Goal: Transaction & Acquisition: Subscribe to service/newsletter

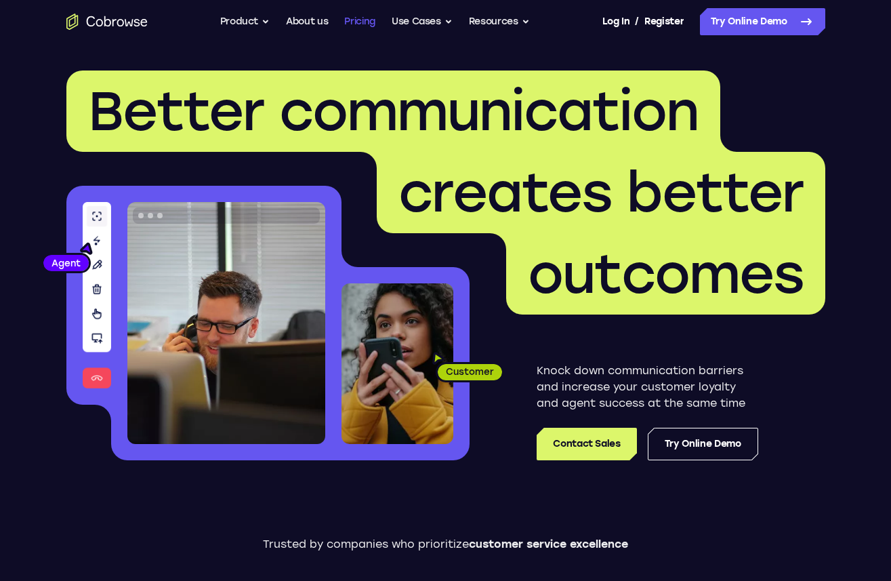
click at [365, 18] on link "Pricing" at bounding box center [359, 21] width 31 height 27
click at [350, 22] on link "Pricing" at bounding box center [359, 21] width 31 height 27
click at [768, 16] on link "Try Online Demo" at bounding box center [762, 21] width 125 height 27
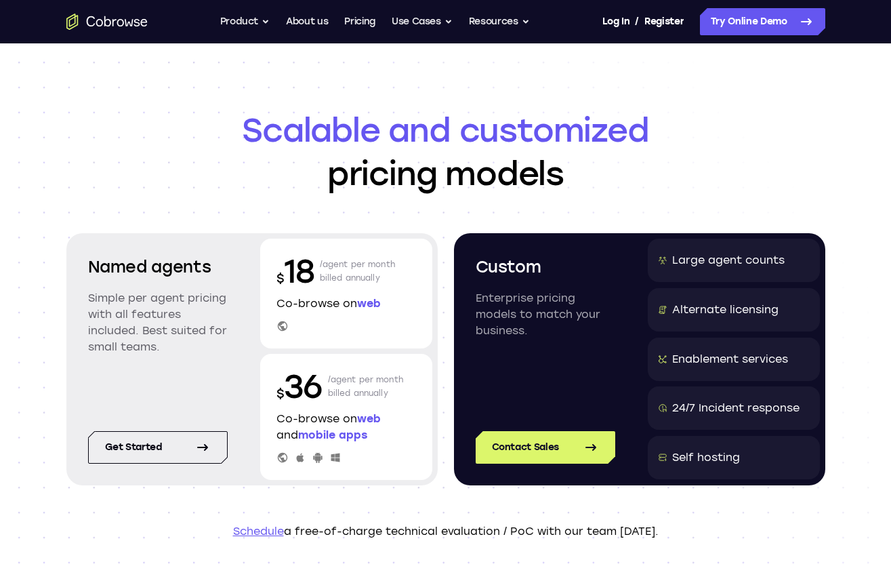
click at [458, 83] on header "Scalable and customized pricing models Named agents Simple per agent pricing wi…" at bounding box center [445, 323] width 867 height 561
click at [441, 103] on header "Scalable and customized pricing models Named agents Simple per agent pricing wi…" at bounding box center [445, 323] width 867 height 561
click at [220, 178] on h1 "Scalable and customized pricing models" at bounding box center [445, 151] width 759 height 87
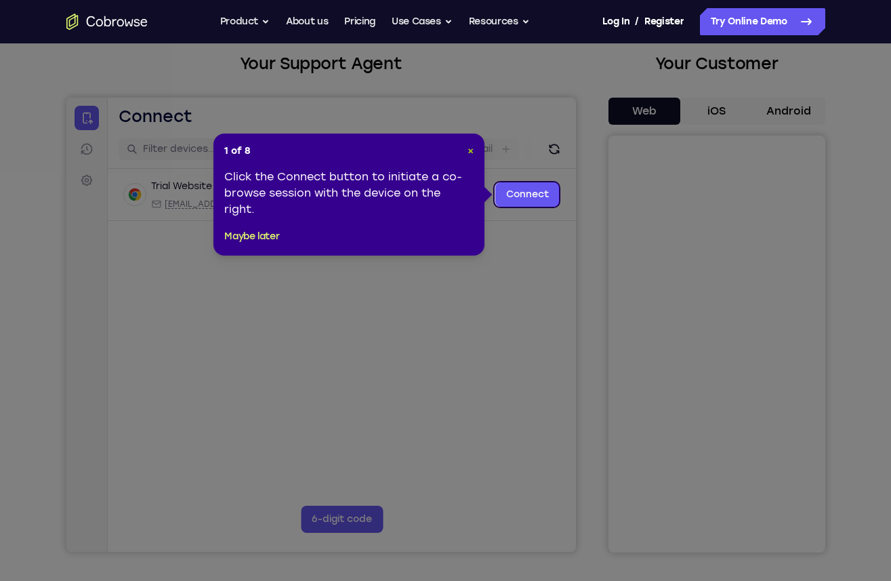
click at [470, 150] on span "×" at bounding box center [471, 151] width 6 height 12
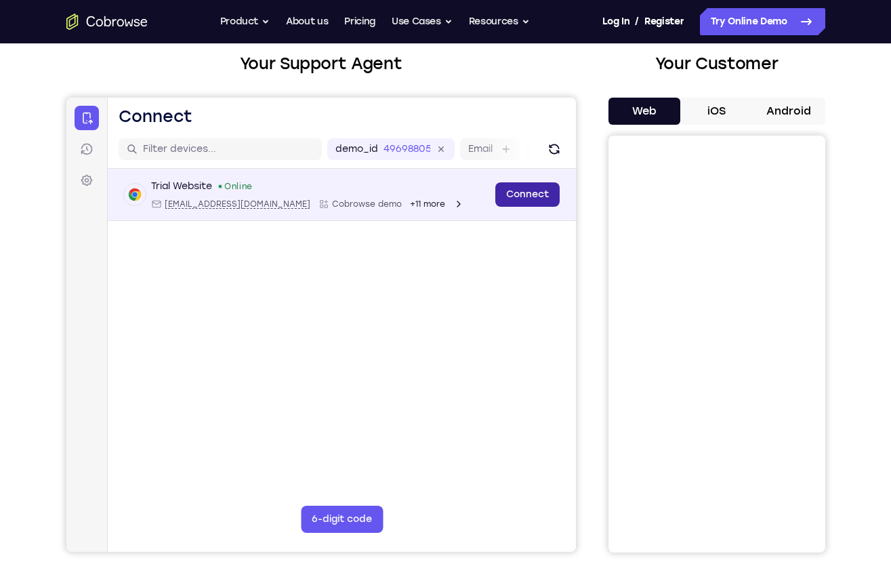
click at [527, 200] on link "Connect" at bounding box center [527, 194] width 64 height 24
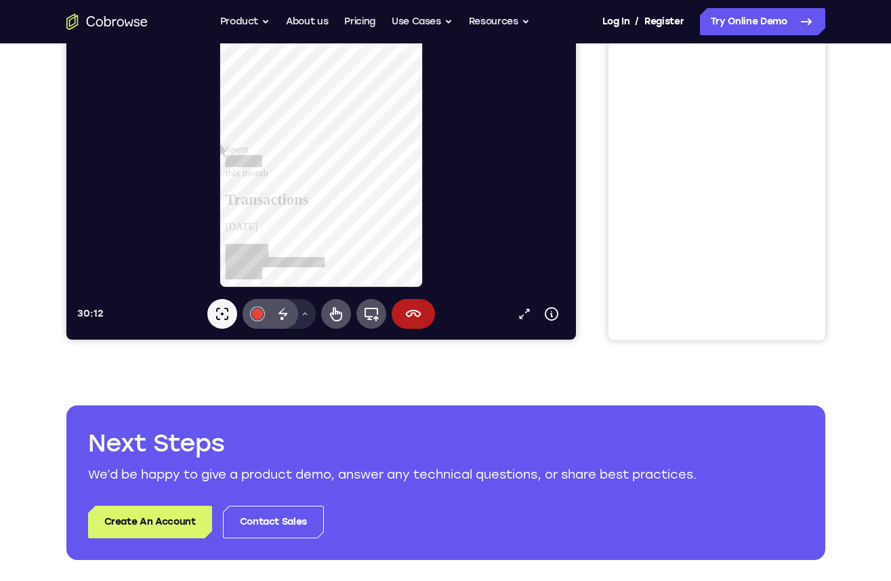
scroll to position [301, 0]
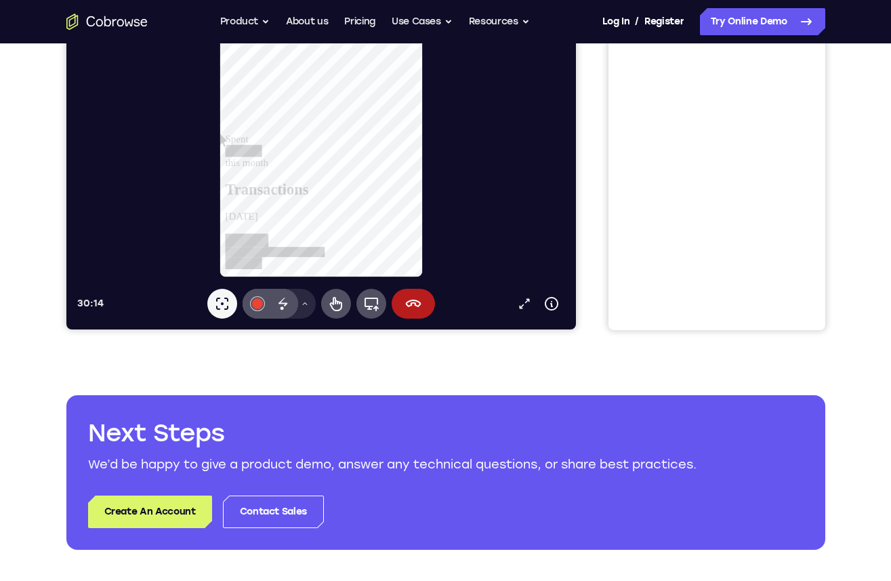
click at [466, 339] on div "Your Support Agent Your Customer Web iOS Android Next Steps We’d be happy to gi…" at bounding box center [445, 190] width 867 height 894
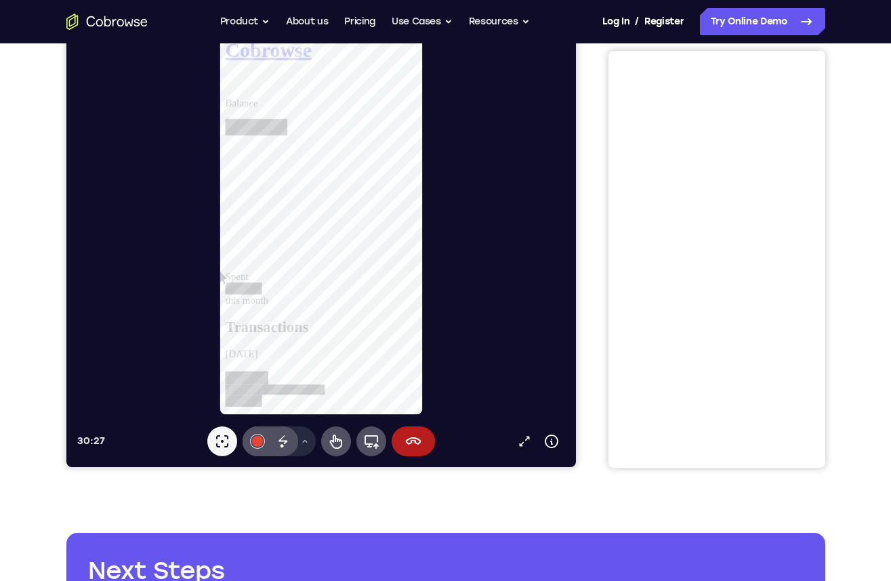
scroll to position [157, 0]
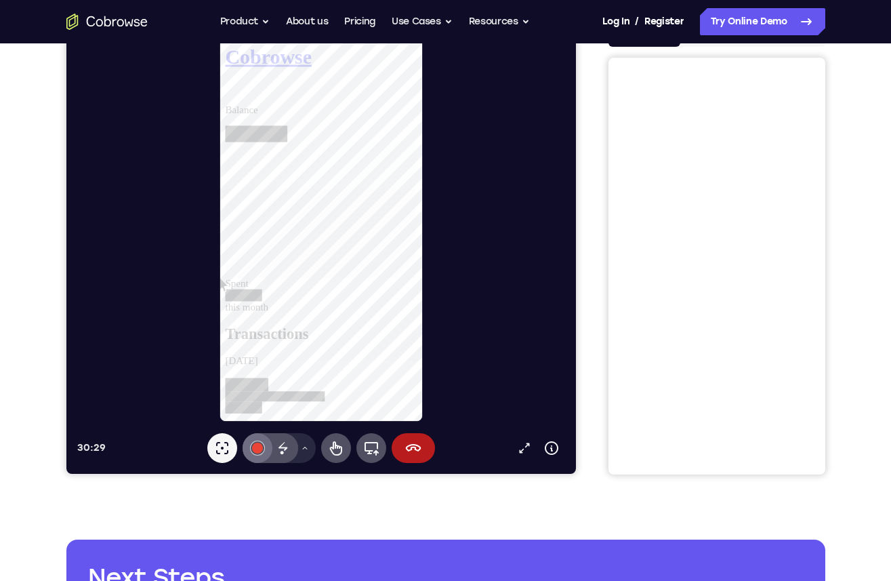
click at [255, 449] on div at bounding box center [256, 447] width 11 height 11
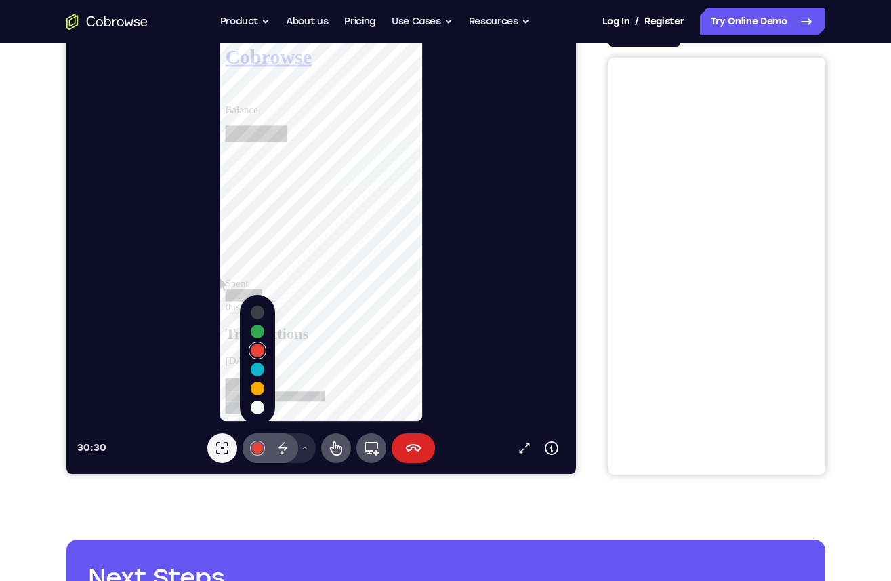
click at [405, 442] on icon at bounding box center [413, 448] width 16 height 16
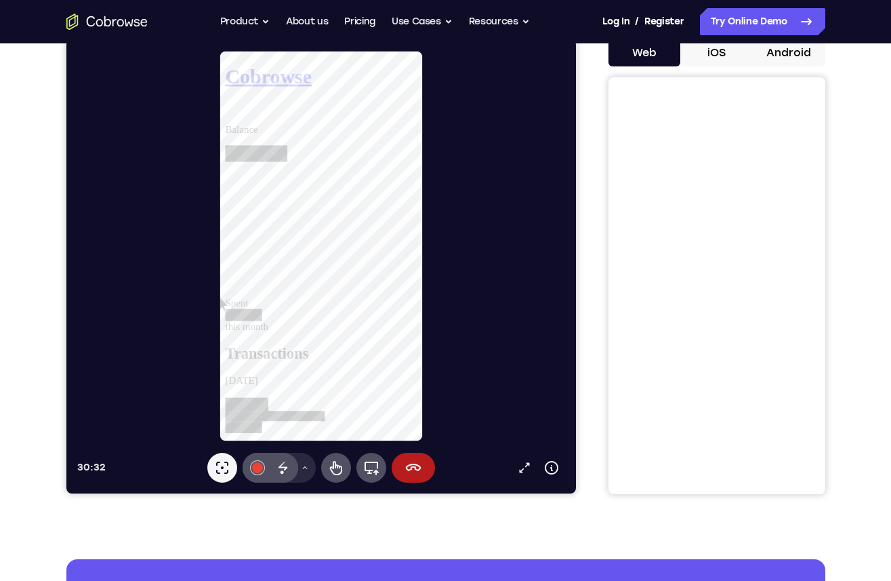
scroll to position [138, 0]
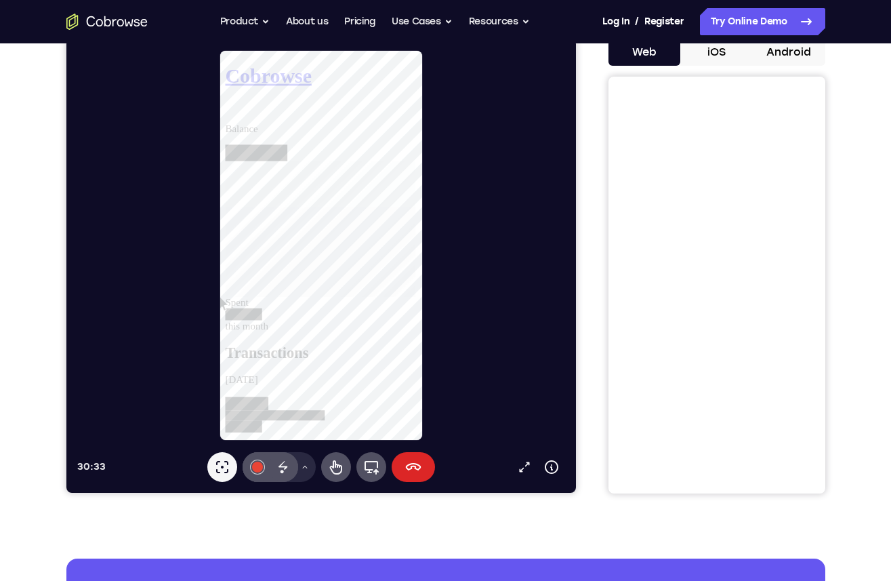
click at [413, 468] on icon at bounding box center [413, 467] width 16 height 16
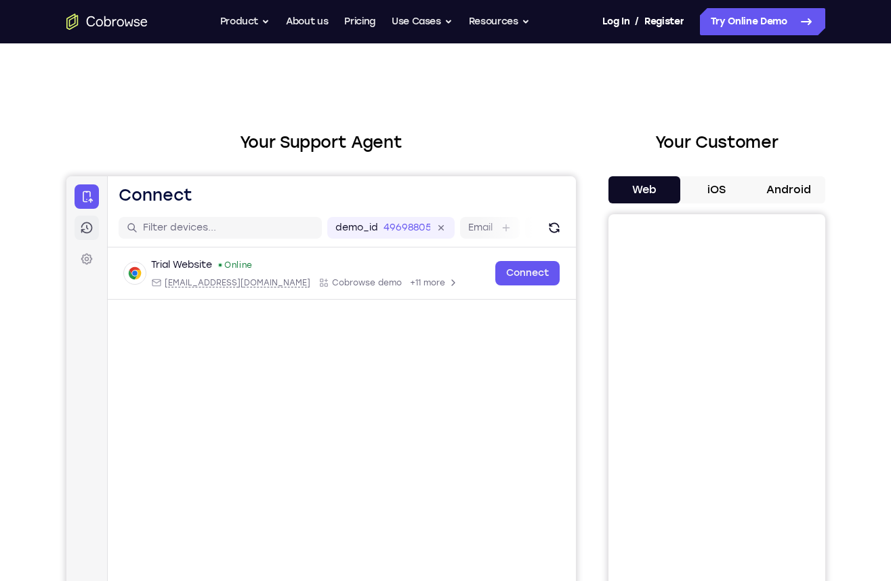
click at [94, 228] on link "Sessions" at bounding box center [86, 227] width 24 height 24
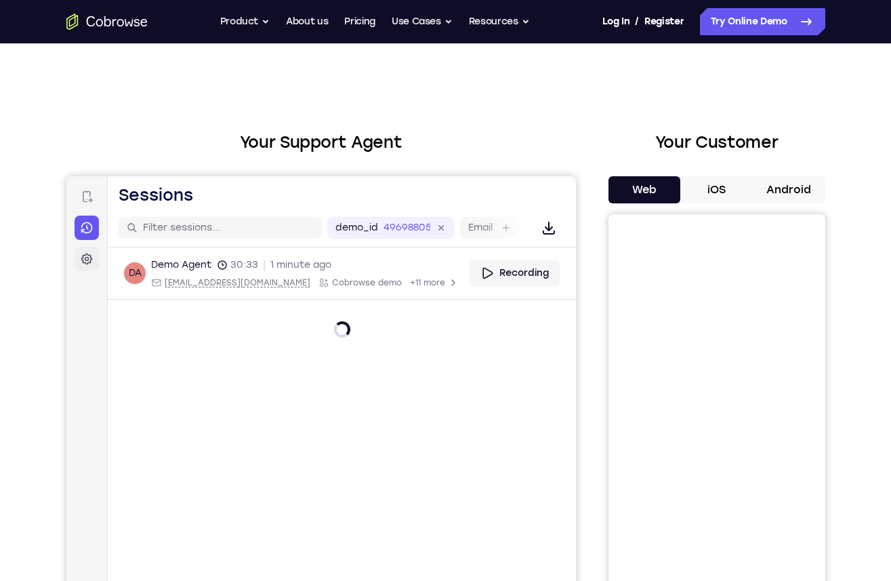
click at [90, 254] on icon at bounding box center [86, 259] width 14 height 14
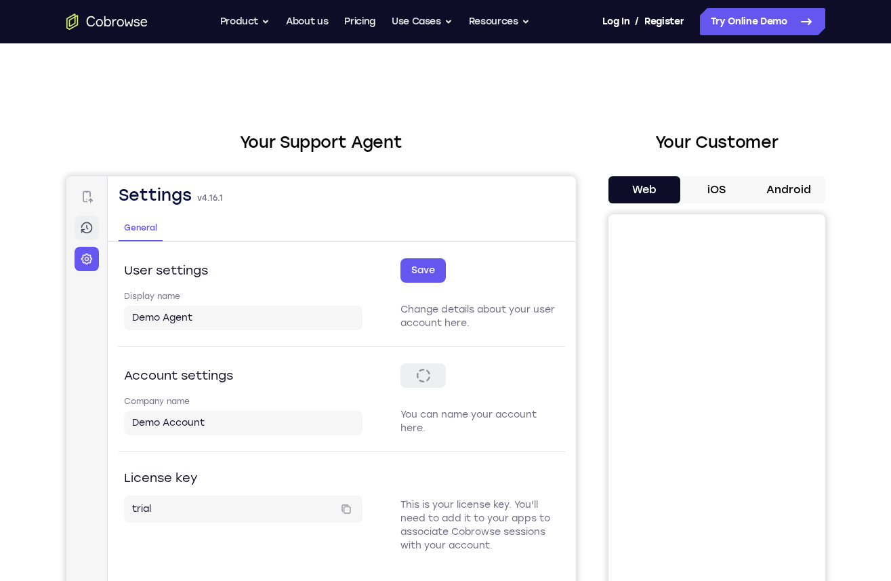
click at [89, 234] on icon at bounding box center [86, 228] width 14 height 14
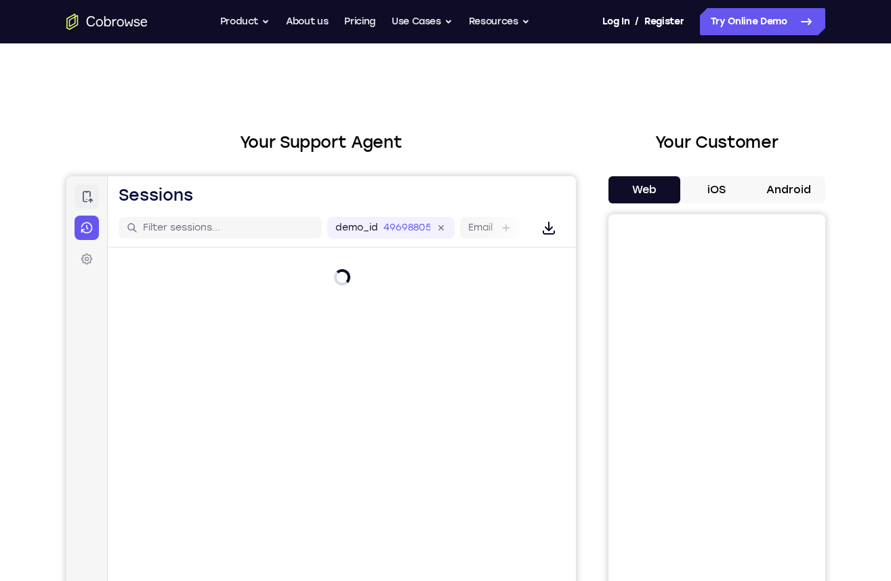
click at [84, 192] on icon at bounding box center [86, 197] width 14 height 14
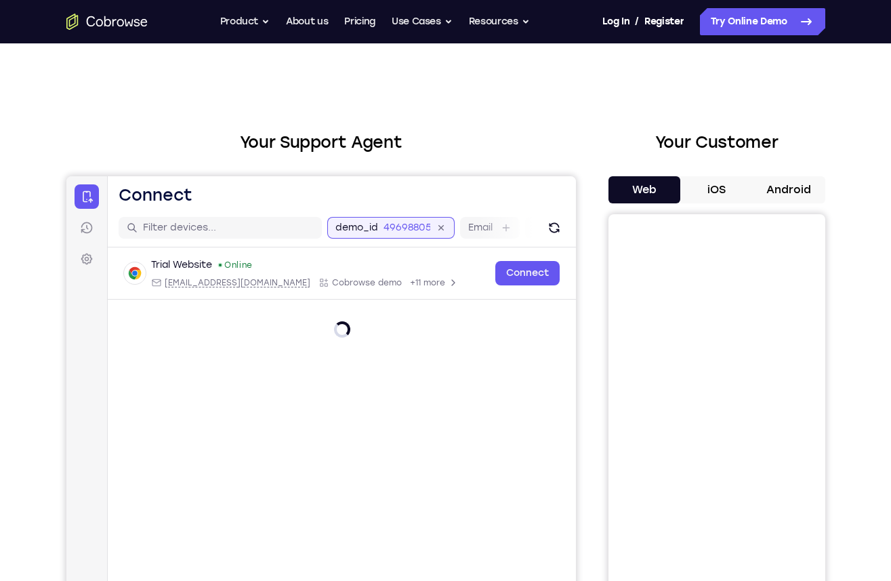
click at [390, 223] on input "49698805" at bounding box center [406, 228] width 47 height 14
click at [378, 224] on icon at bounding box center [376, 228] width 16 height 16
click at [495, 138] on h2 "Your Support Agent" at bounding box center [321, 142] width 510 height 24
click at [299, 229] on div "Email" at bounding box center [292, 228] width 60 height 22
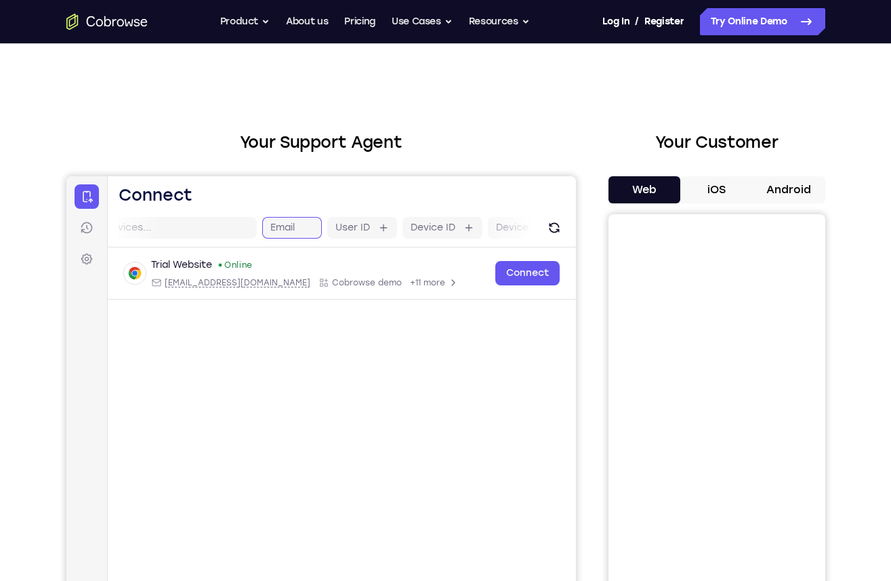
scroll to position [0, 32]
click at [457, 141] on h2 "Your Support Agent" at bounding box center [321, 142] width 510 height 24
click at [713, 190] on button "iOS" at bounding box center [716, 189] width 73 height 27
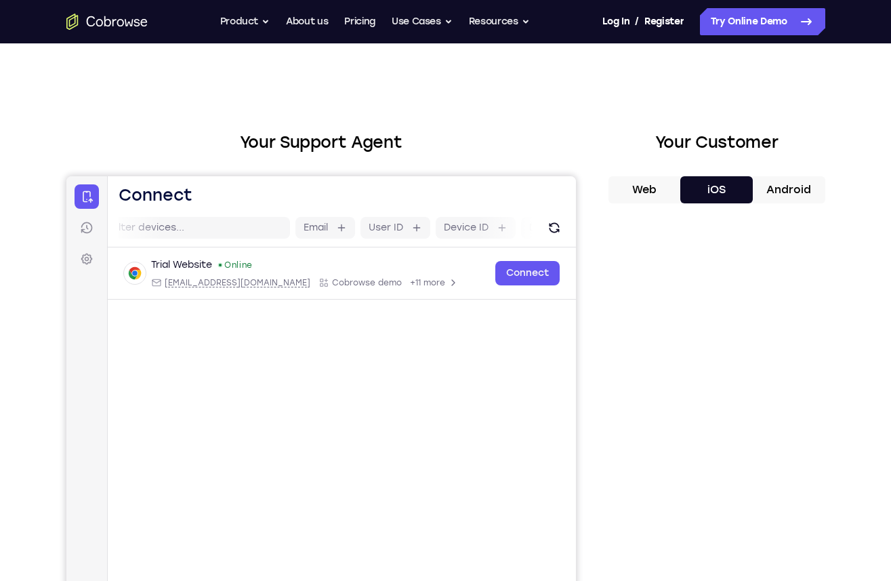
click at [811, 189] on button "Android" at bounding box center [789, 189] width 73 height 27
click at [613, 113] on div "Your Support Agent Your Customer Web iOS Android Next Steps We’d be happy to gi…" at bounding box center [445, 490] width 867 height 894
click at [659, 198] on button "Web" at bounding box center [644, 189] width 73 height 27
click at [735, 199] on button "iOS" at bounding box center [716, 189] width 73 height 27
click at [625, 178] on button "Web" at bounding box center [644, 189] width 73 height 27
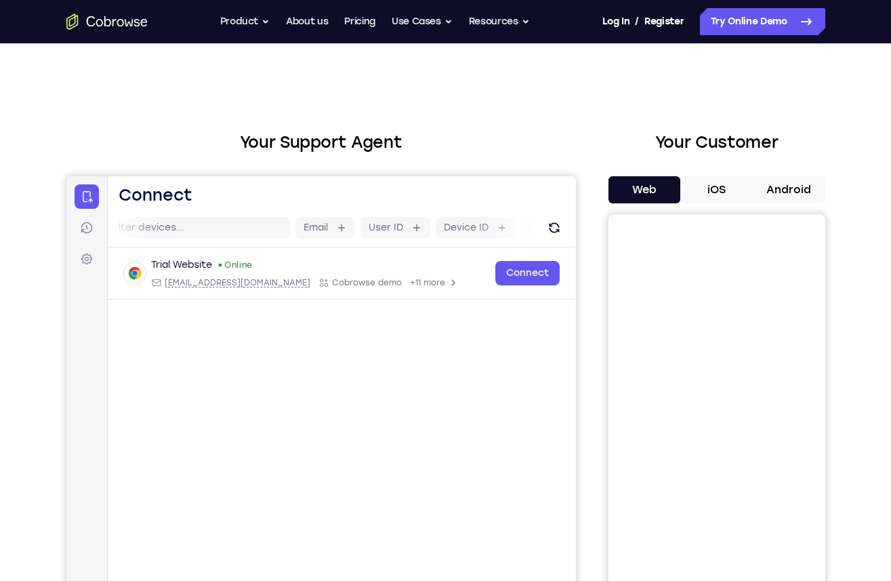
click at [447, 108] on div "Your Support Agent Your Customer Web iOS Android Next Steps We’d be happy to gi…" at bounding box center [445, 490] width 867 height 894
click at [239, 20] on button "Product" at bounding box center [245, 21] width 50 height 27
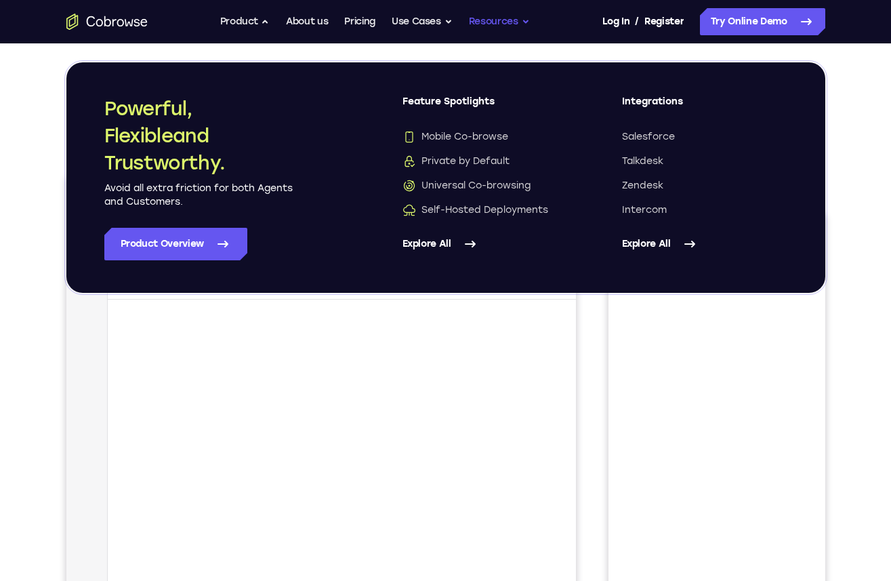
click at [522, 18] on button "Resources" at bounding box center [499, 21] width 61 height 27
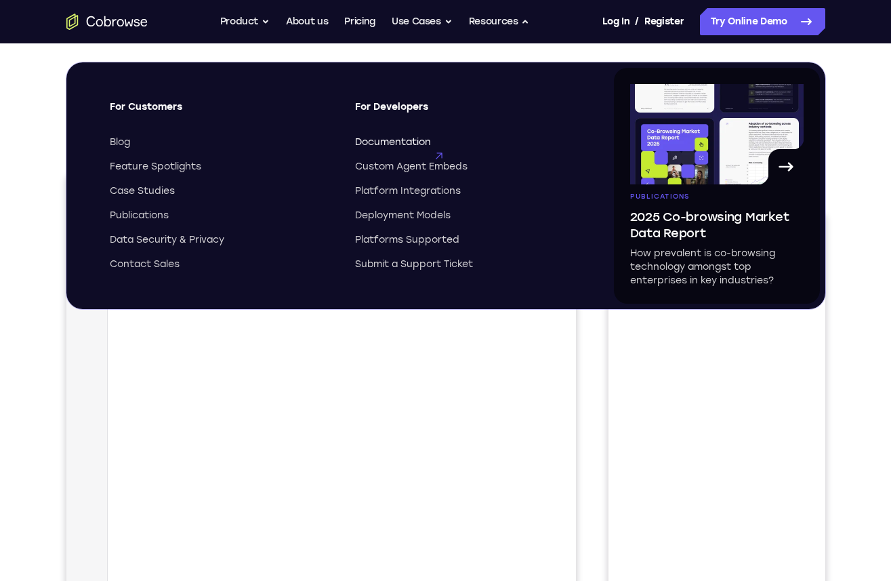
click at [374, 144] on span "Documentation" at bounding box center [393, 143] width 76 height 14
click at [788, 25] on link "Try Online Demo" at bounding box center [762, 21] width 125 height 27
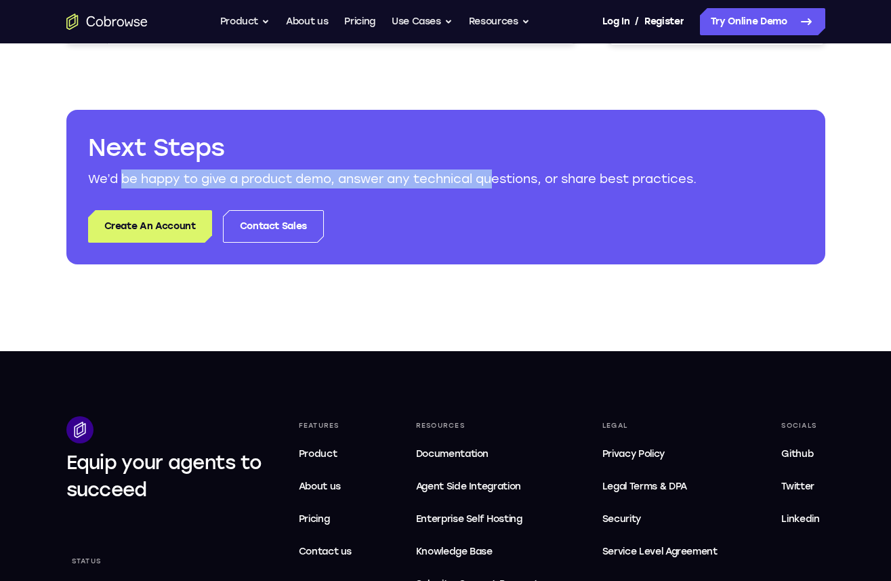
drag, startPoint x: 123, startPoint y: 177, endPoint x: 499, endPoint y: 176, distance: 375.4
click at [499, 176] on p "We’d be happy to give a product demo, answer any technical questions, or share …" at bounding box center [446, 178] width 716 height 19
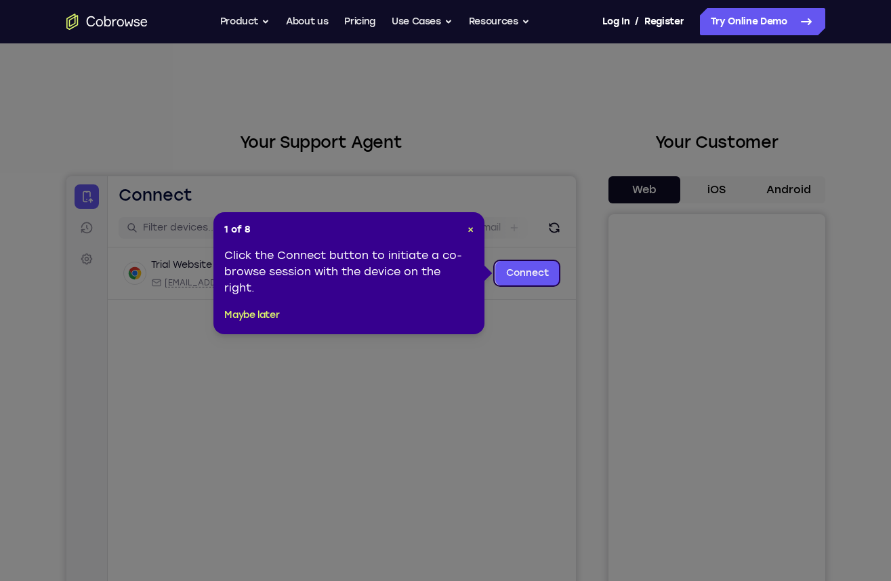
click at [520, 154] on icon at bounding box center [445, 290] width 891 height 581
click at [249, 316] on button "Maybe later" at bounding box center [251, 315] width 55 height 16
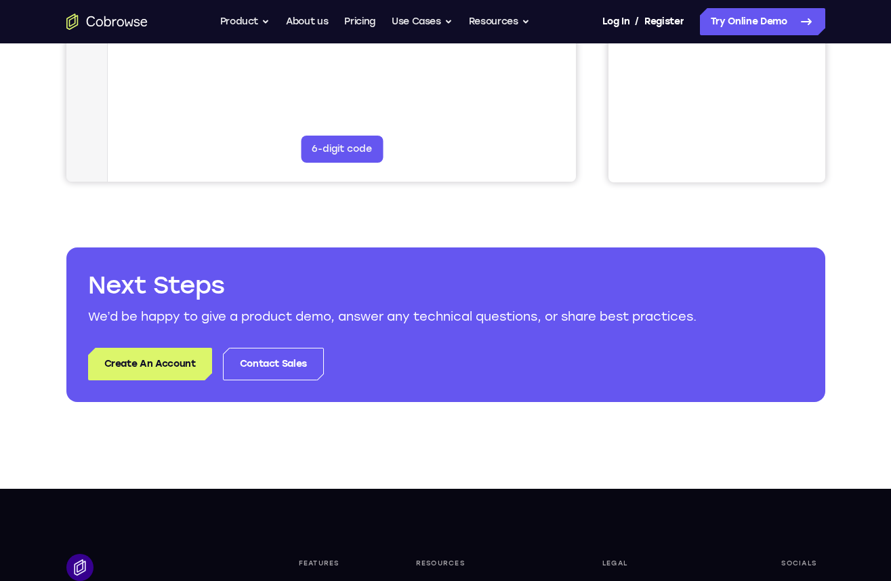
scroll to position [457, 0]
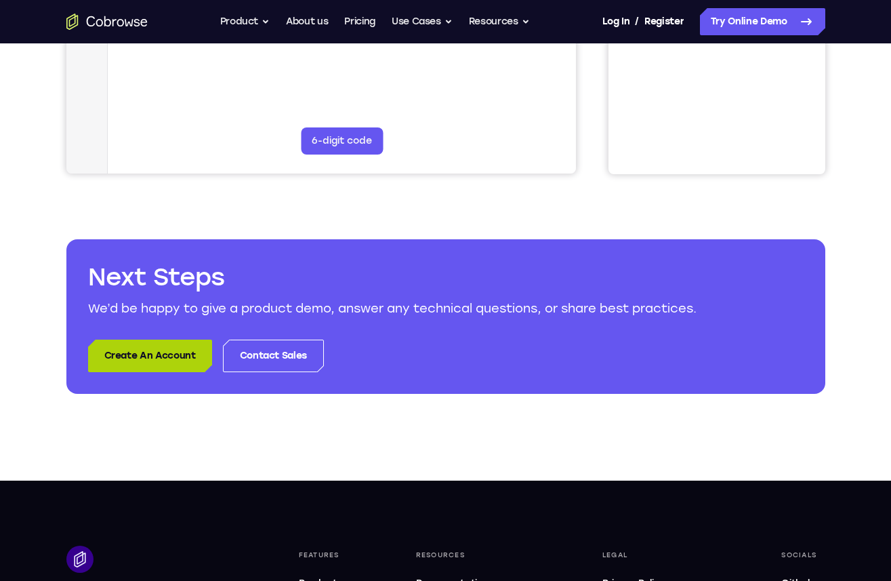
click at [165, 352] on link "Create An Account" at bounding box center [150, 355] width 124 height 33
